Goal: Find contact information: Find contact information

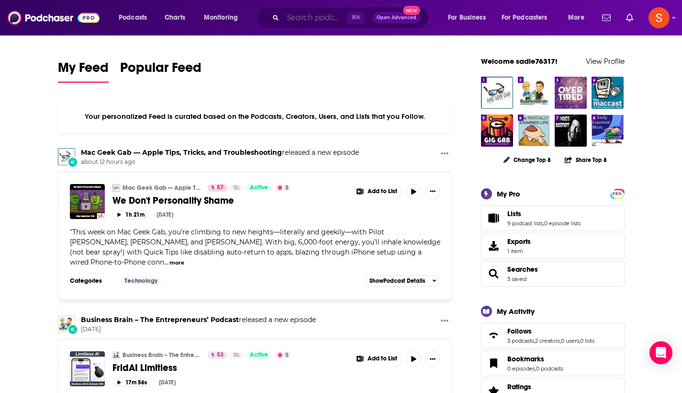
click at [315, 15] on input "Search podcasts, credits, & more..." at bounding box center [315, 17] width 64 height 15
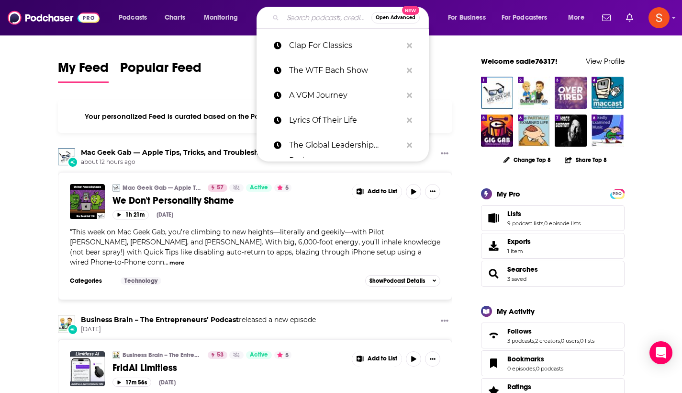
paste input "We Regret To Inform You"
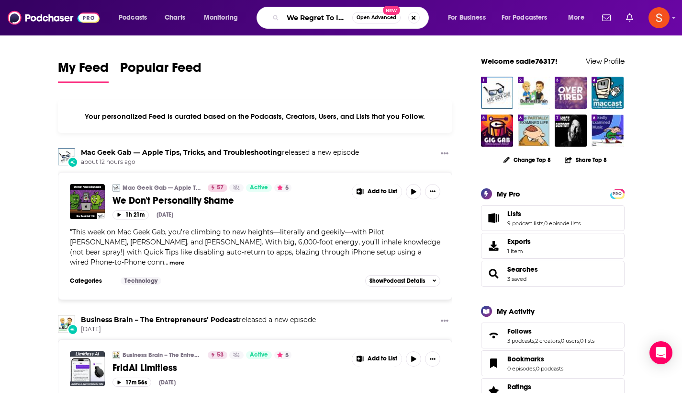
type input "We Regret To Inform You"
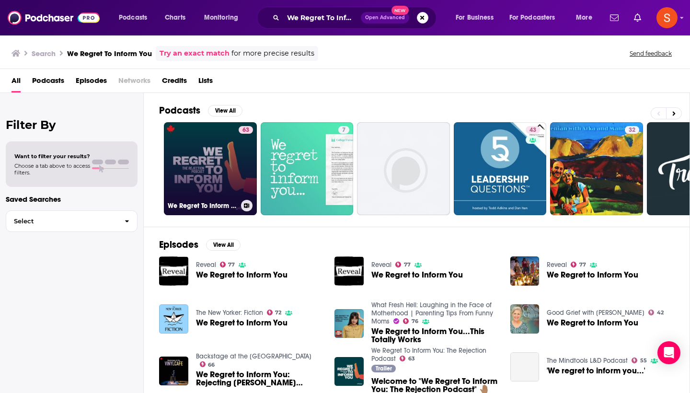
click at [192, 151] on link "63 We Regret To Inform You: The Rejection Podcast" at bounding box center [210, 168] width 93 height 93
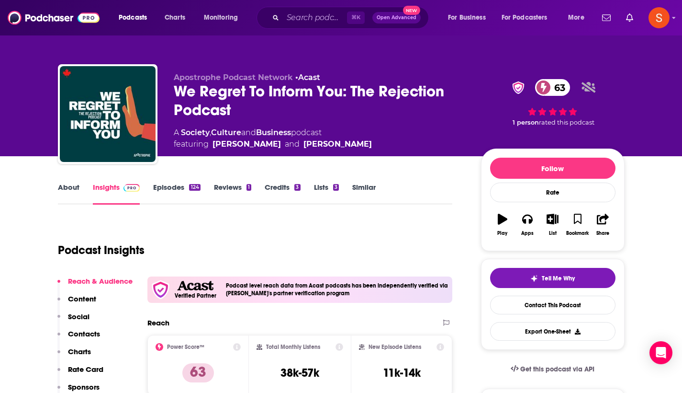
click at [82, 336] on p "Contacts" at bounding box center [84, 333] width 32 height 9
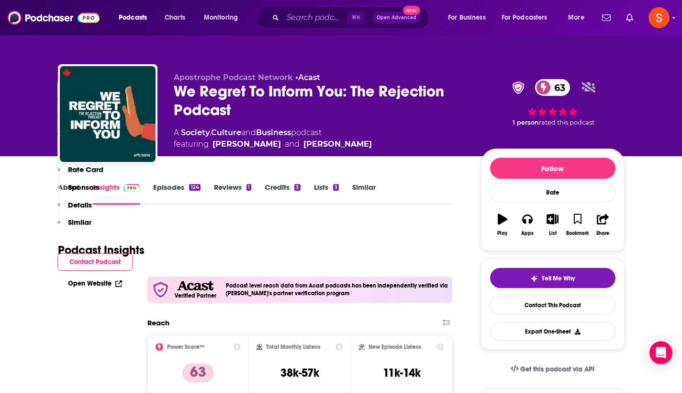
scroll to position [820, 0]
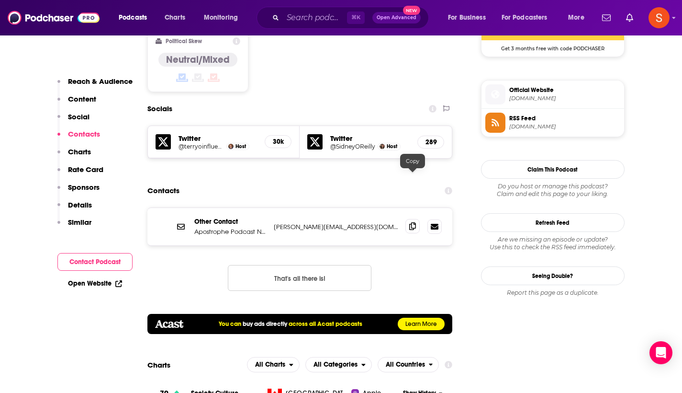
click at [410, 222] on icon at bounding box center [412, 226] width 7 height 8
click at [303, 15] on input "Search podcasts, credits, & more..." at bounding box center [315, 17] width 64 height 15
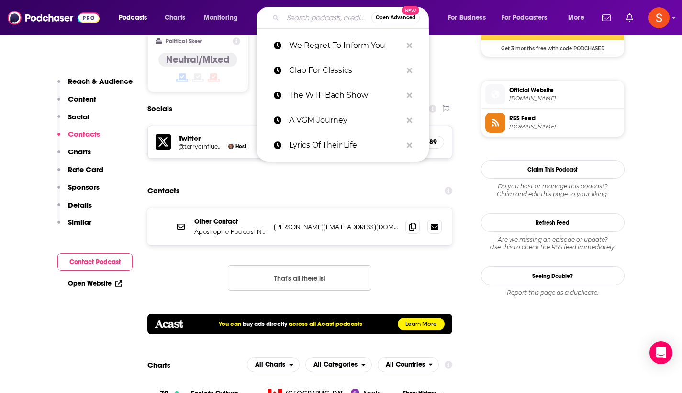
paste input "Mindshift Podcast"
type input "Mindshift Podcast"
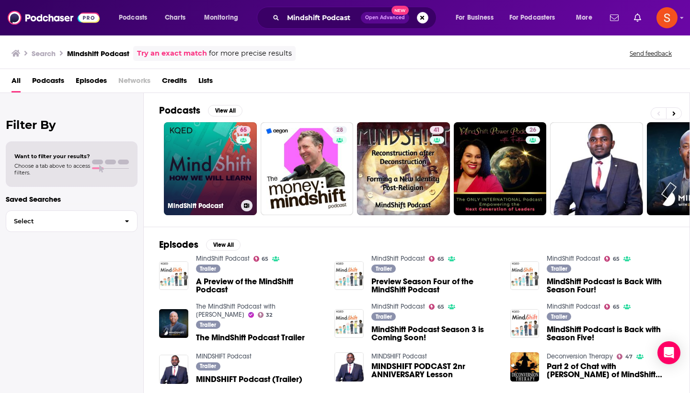
click at [201, 187] on link "65 MindShift Podcast" at bounding box center [210, 168] width 93 height 93
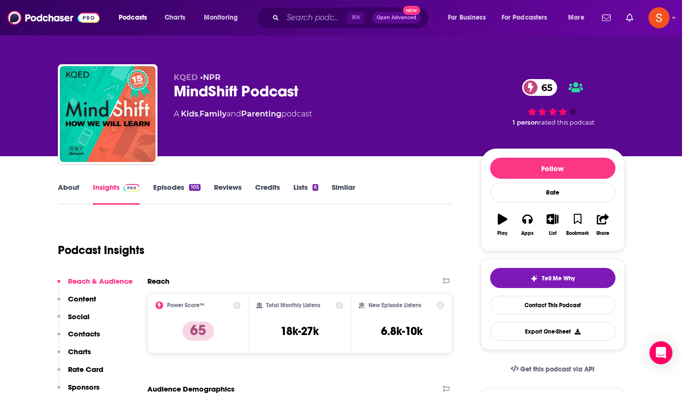
click at [82, 333] on p "Contacts" at bounding box center [84, 333] width 32 height 9
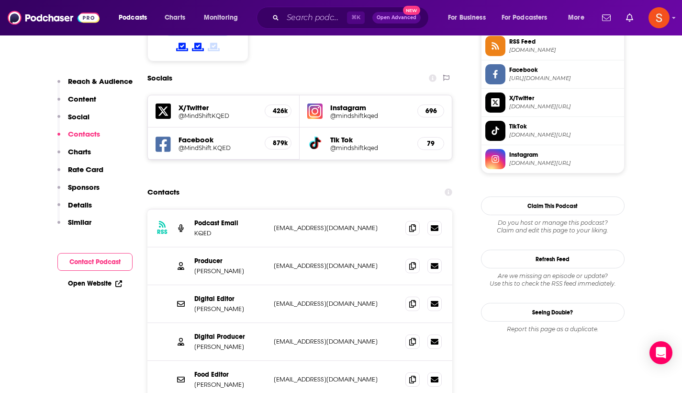
scroll to position [810, 0]
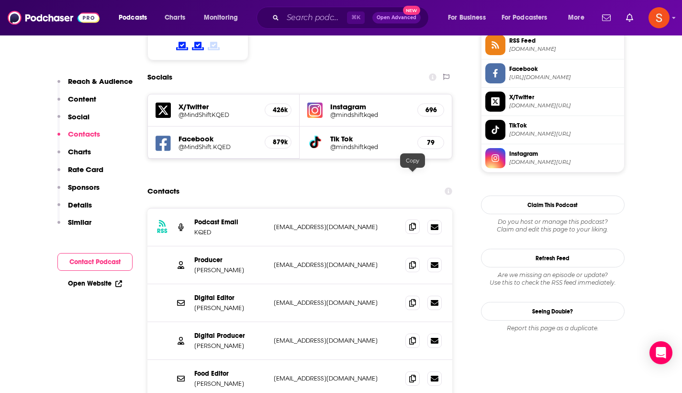
click at [408, 219] on span at bounding box center [413, 226] width 14 height 14
click at [310, 20] on input "Search podcasts, credits, & more..." at bounding box center [315, 17] width 64 height 15
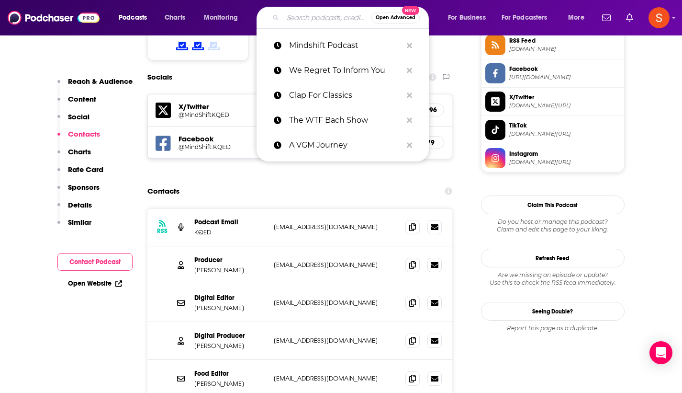
paste input "War Stories Official"
type input "War Stories Official"
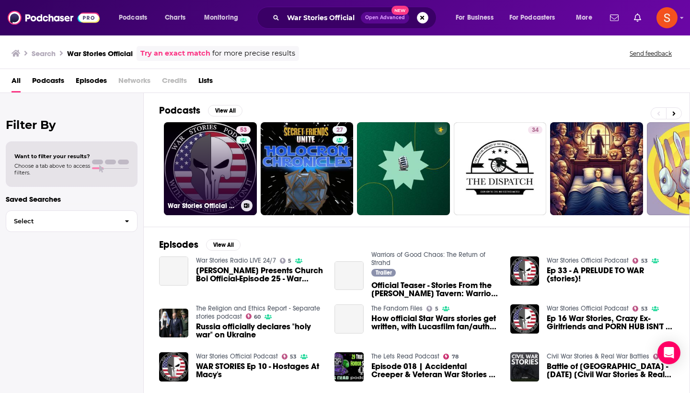
click at [217, 148] on link "53 War Stories Official Podcast" at bounding box center [210, 168] width 93 height 93
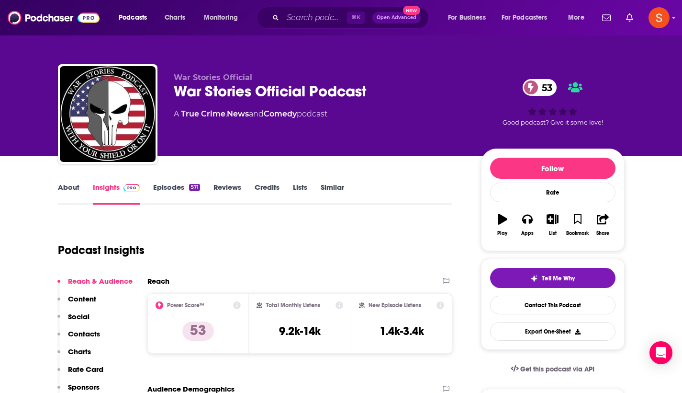
click at [94, 337] on p "Contacts" at bounding box center [84, 333] width 32 height 9
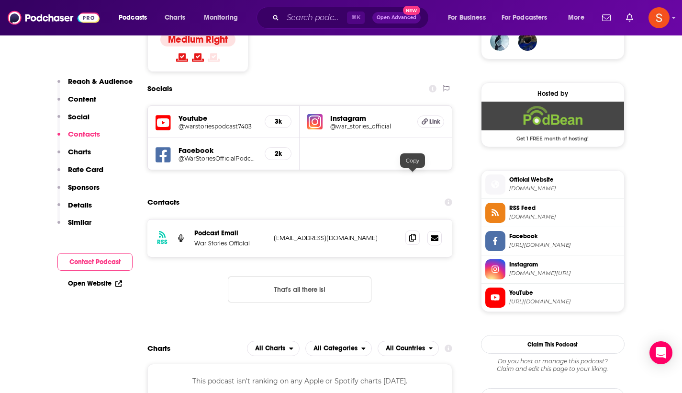
click at [412, 234] on icon at bounding box center [412, 238] width 7 height 8
click at [322, 21] on input "Search podcasts, credits, & more..." at bounding box center [315, 17] width 64 height 15
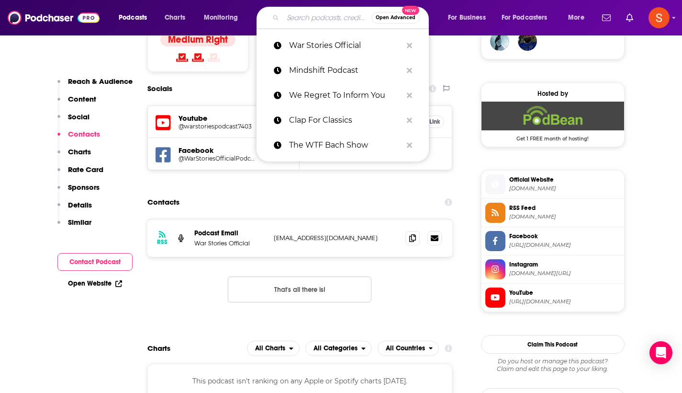
paste input "The Emotional Intelli-[DEMOGRAPHIC_DATA]"
type input "The Emotional Intelli-[DEMOGRAPHIC_DATA]"
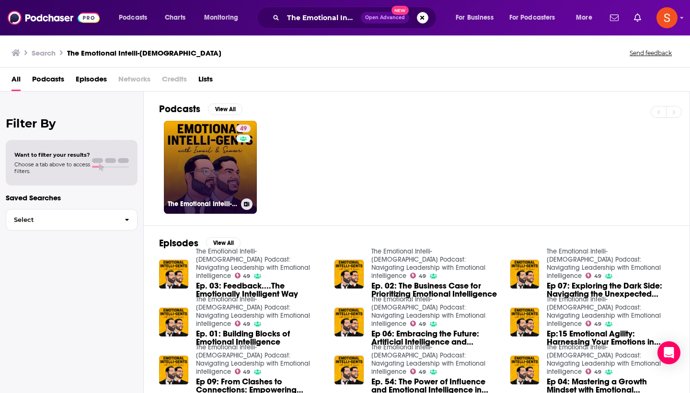
click at [211, 144] on link "49 The Emotional Intelli-[DEMOGRAPHIC_DATA] Podcast: Navigating Leadership with…" at bounding box center [210, 167] width 93 height 93
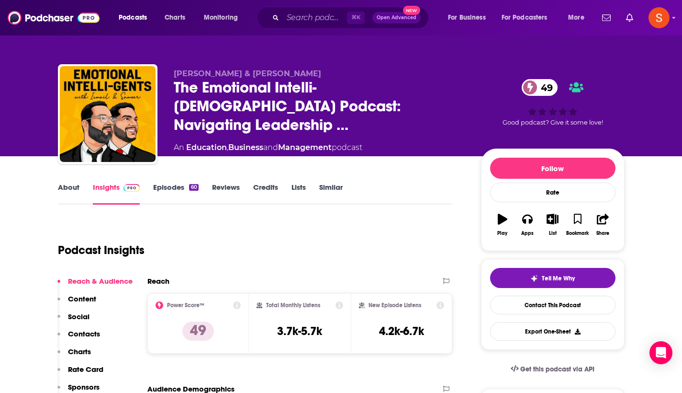
click at [94, 335] on p "Contacts" at bounding box center [84, 333] width 32 height 9
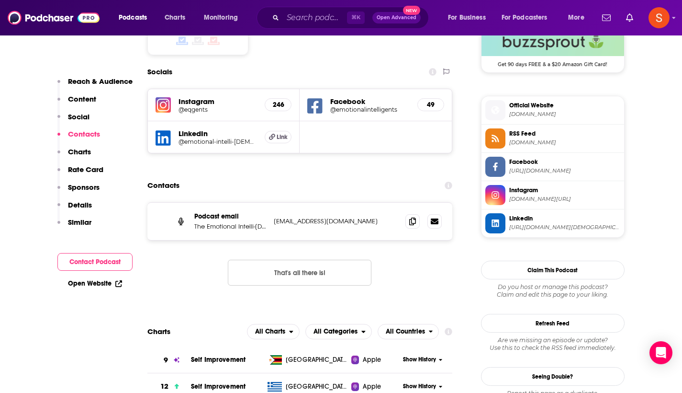
scroll to position [810, 0]
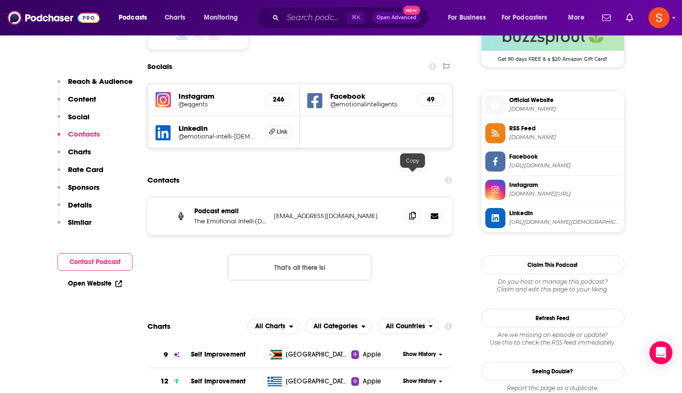
click at [418, 208] on span at bounding box center [413, 215] width 14 height 14
